Goal: Information Seeking & Learning: Learn about a topic

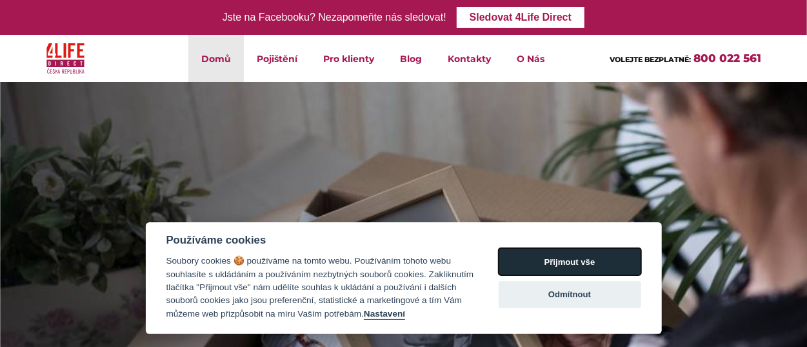
click at [572, 248] on button "Přijmout vše" at bounding box center [570, 261] width 143 height 27
checkbox input "true"
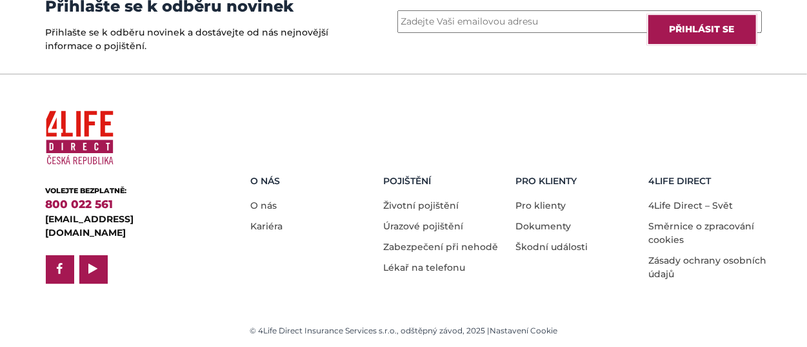
scroll to position [3227, 0]
click at [448, 254] on li "Lékař na telefonu" at bounding box center [444, 264] width 123 height 21
click at [436, 261] on link "Lékař na telefonu" at bounding box center [424, 267] width 82 height 12
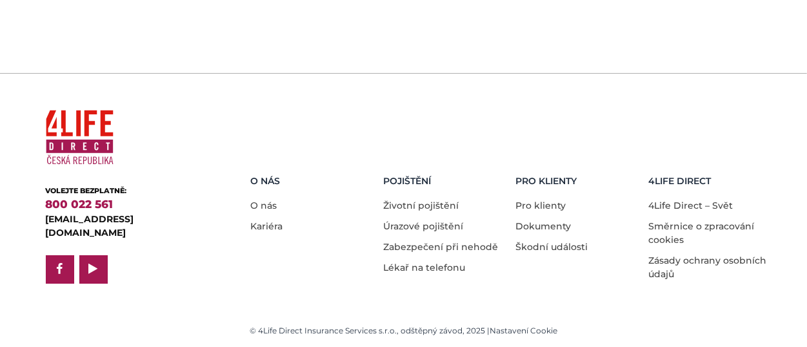
scroll to position [3848, 0]
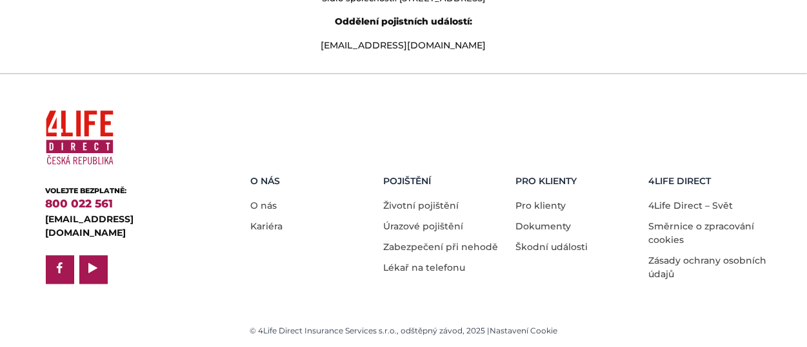
scroll to position [2253, 0]
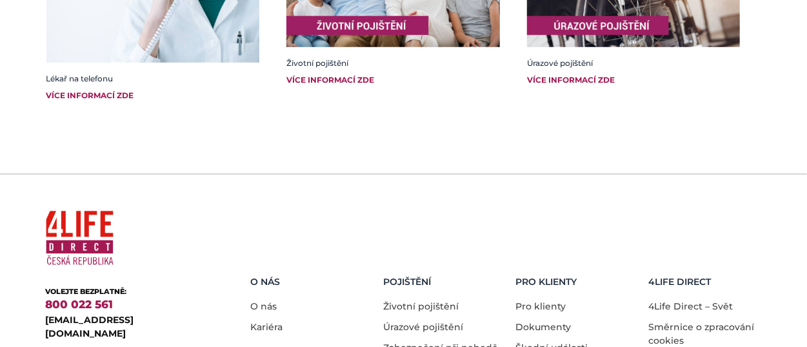
scroll to position [565, 0]
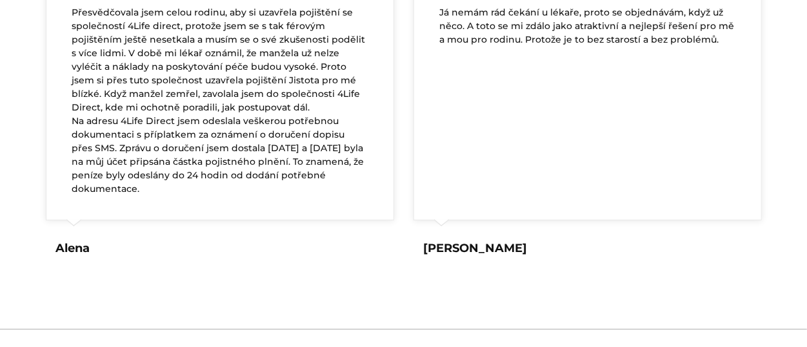
scroll to position [2581, 0]
